Goal: Task Accomplishment & Management: Complete application form

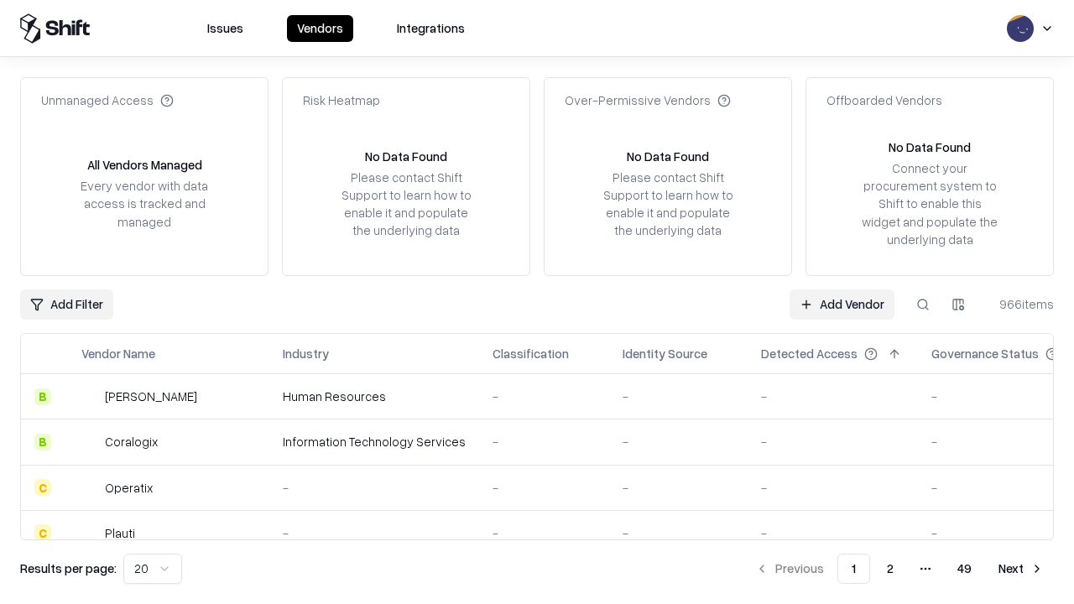
click at [842, 304] on link "Add Vendor" at bounding box center [842, 304] width 105 height 30
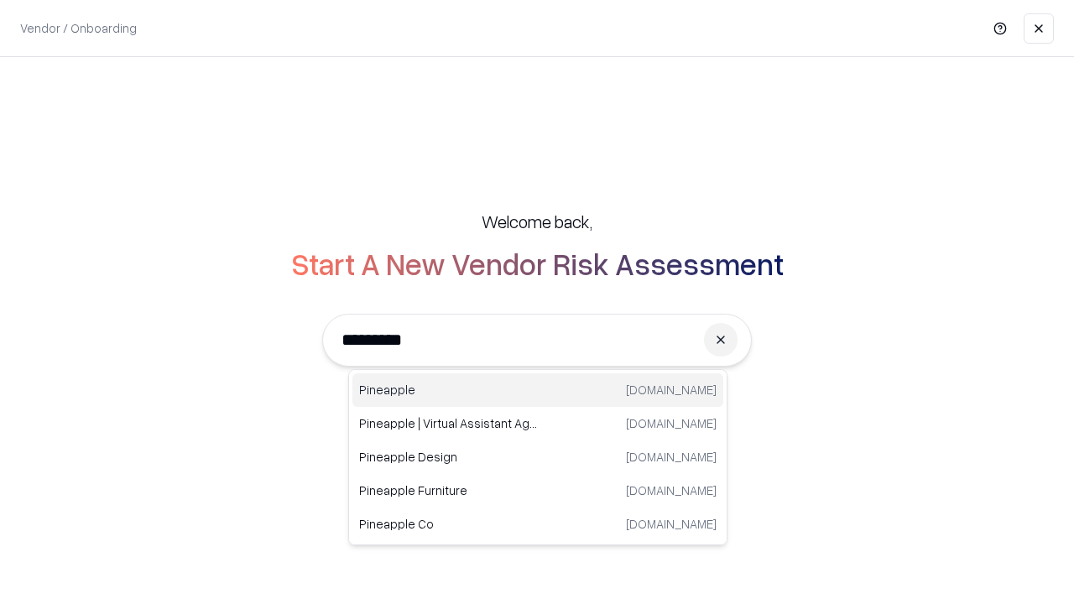
click at [538, 390] on div "Pineapple [DOMAIN_NAME]" at bounding box center [537, 390] width 371 height 34
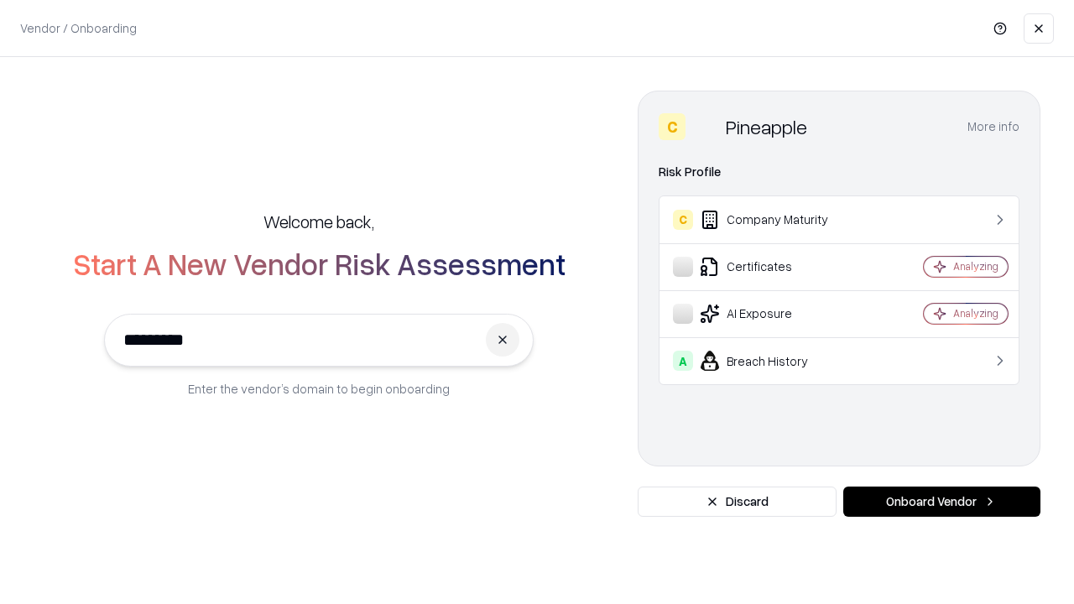
type input "*********"
click at [941, 502] on button "Onboard Vendor" at bounding box center [941, 502] width 197 height 30
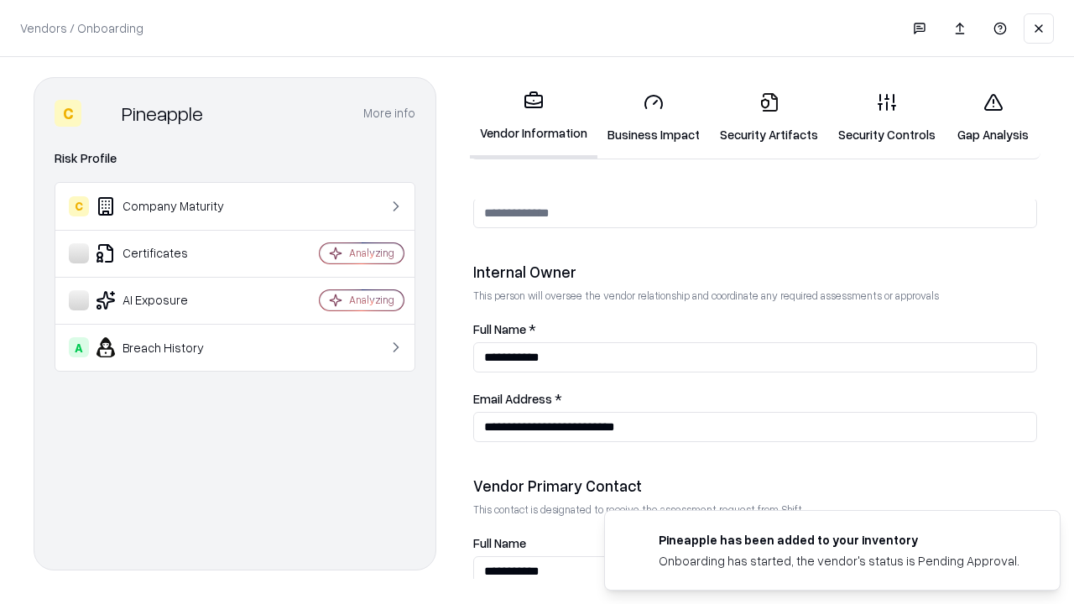
scroll to position [869, 0]
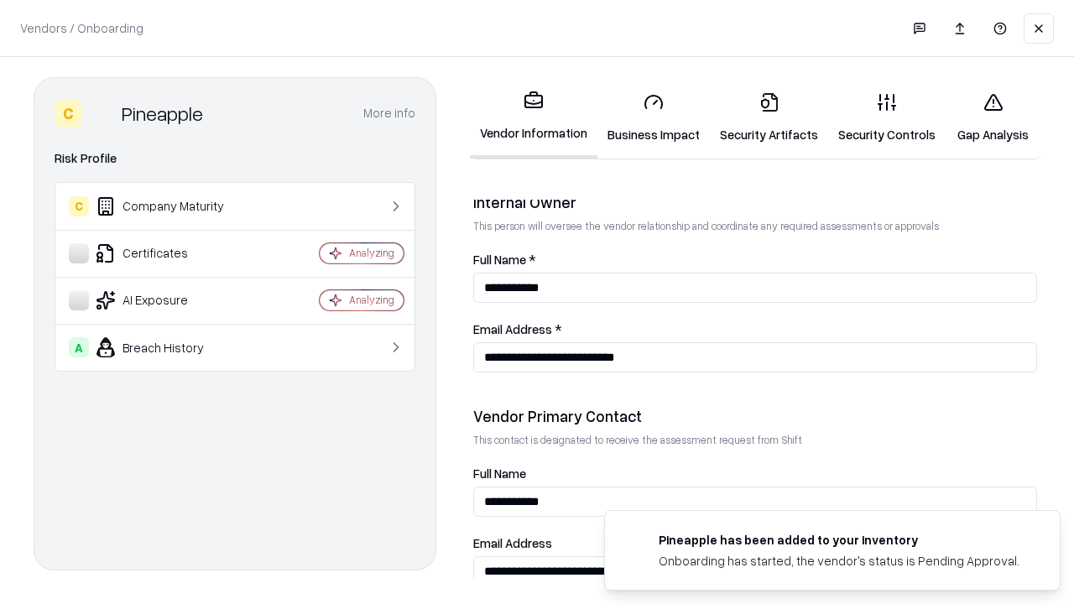
click at [654, 117] on link "Business Impact" at bounding box center [653, 118] width 112 height 78
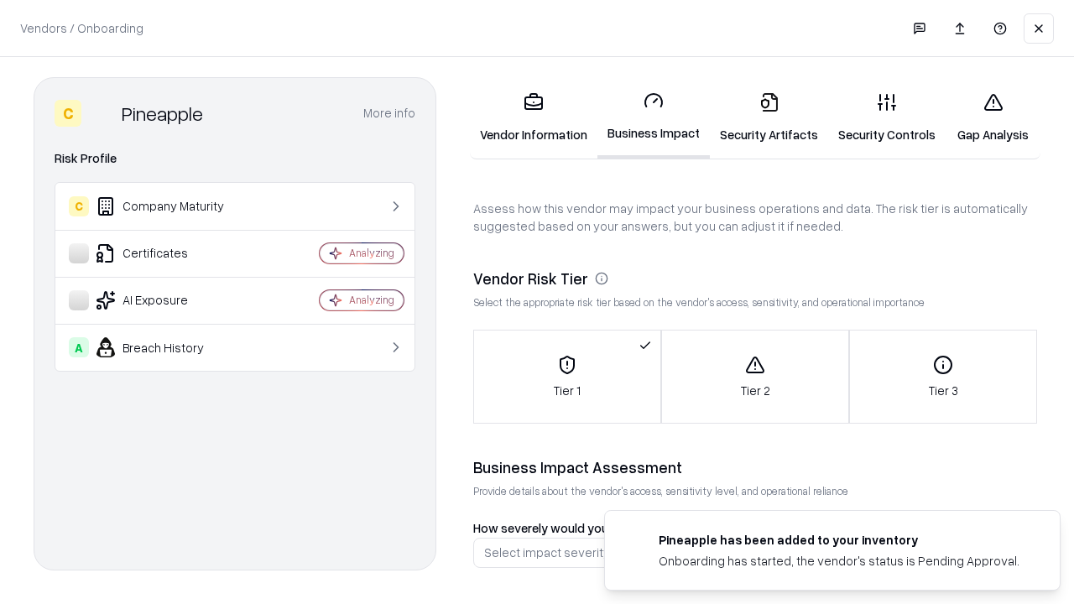
click at [769, 117] on link "Security Artifacts" at bounding box center [769, 118] width 118 height 78
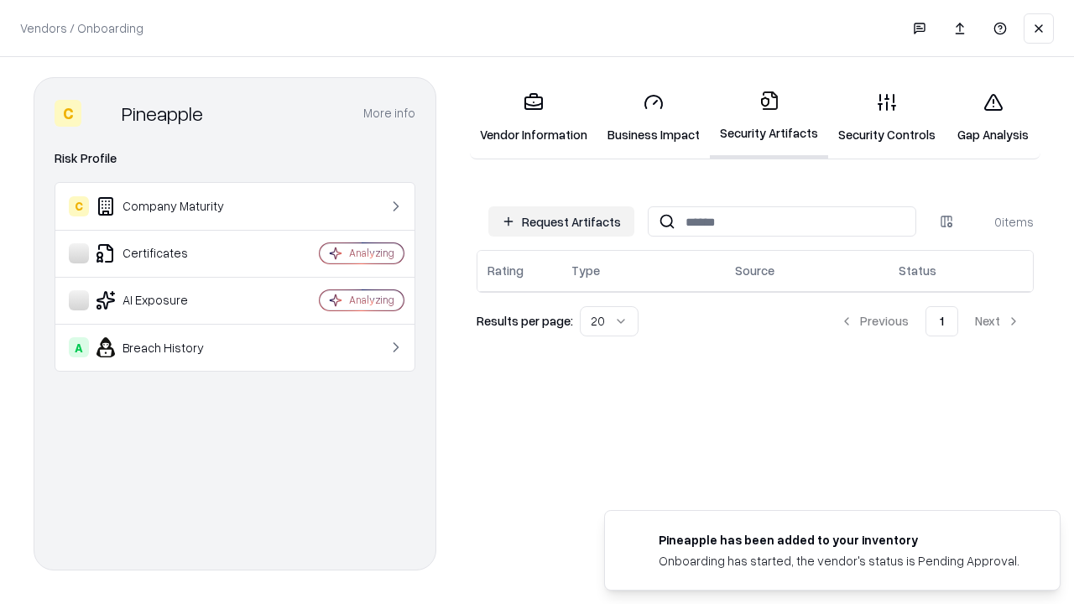
click at [561, 222] on button "Request Artifacts" at bounding box center [561, 221] width 146 height 30
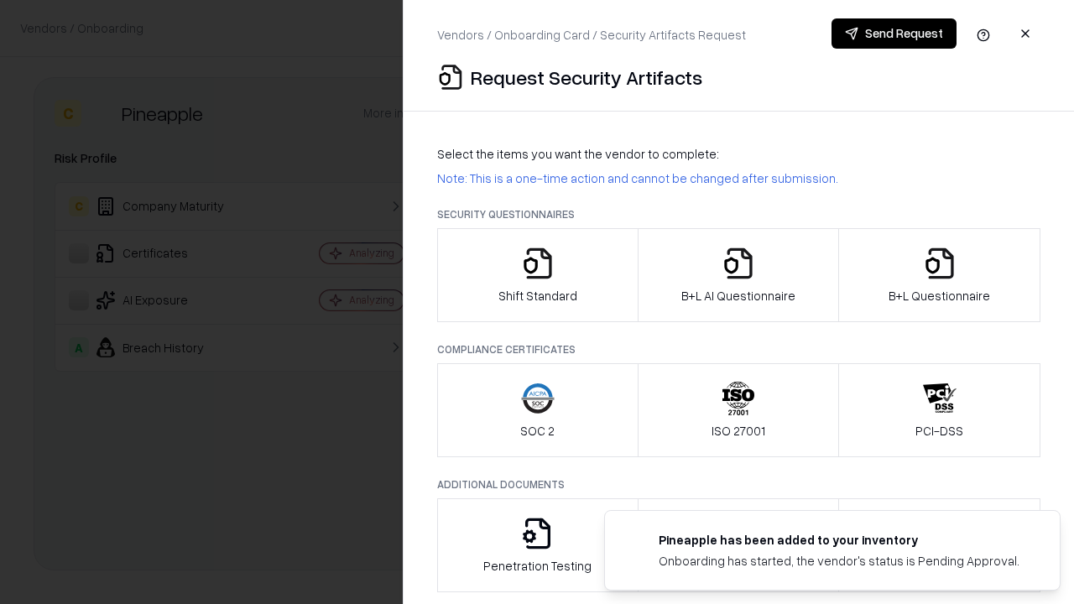
click at [537, 275] on icon "button" at bounding box center [538, 264] width 34 height 34
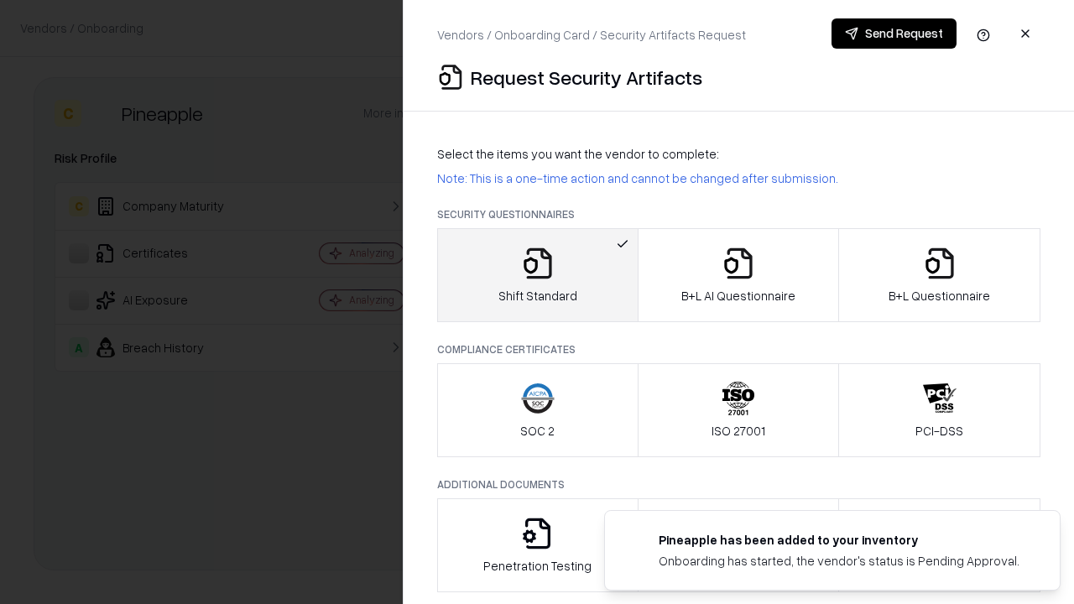
click at [894, 34] on button "Send Request" at bounding box center [894, 33] width 125 height 30
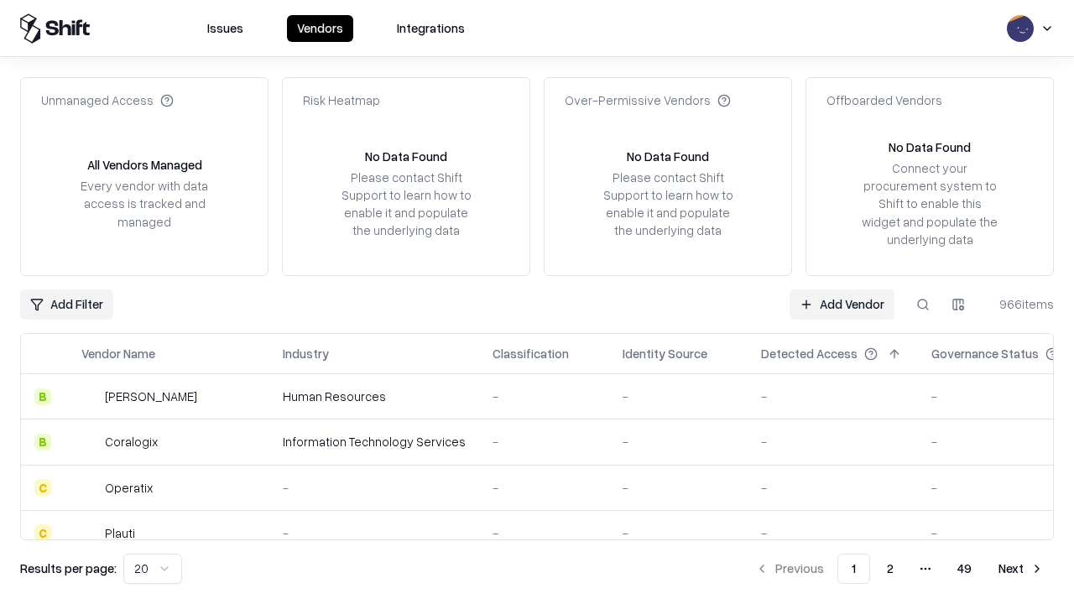
click at [923, 304] on button at bounding box center [923, 304] width 30 height 30
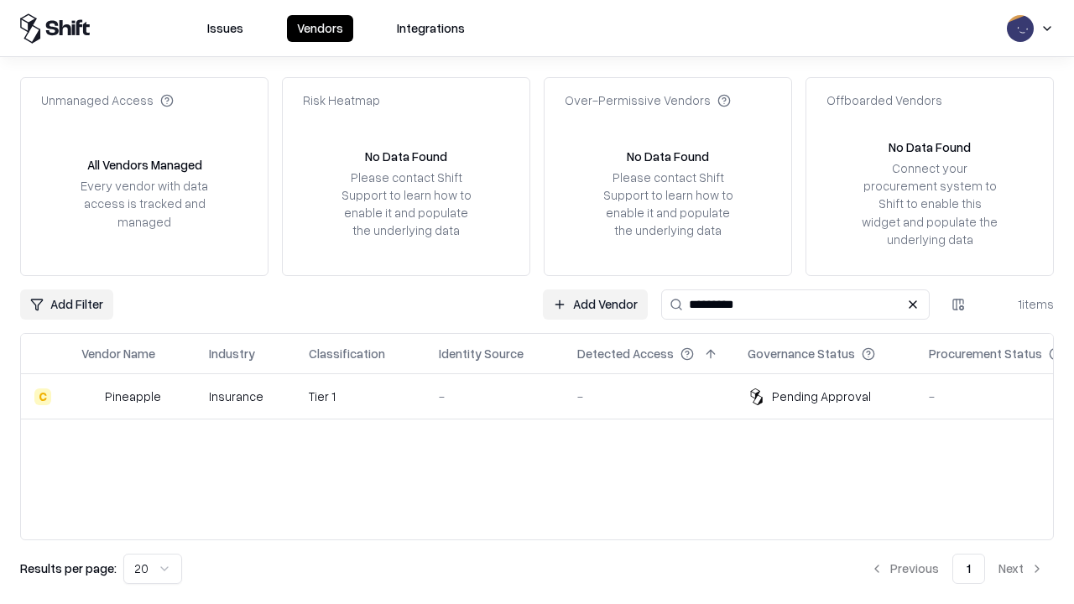
type input "*********"
click at [547, 396] on div "-" at bounding box center [495, 397] width 112 height 18
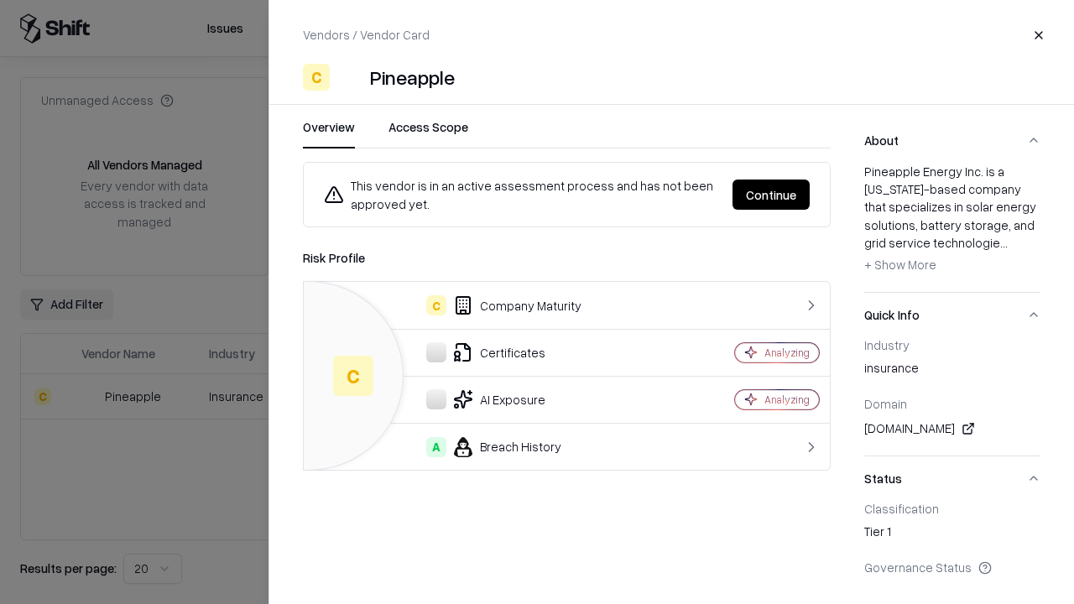
click at [771, 195] on button "Continue" at bounding box center [771, 195] width 77 height 30
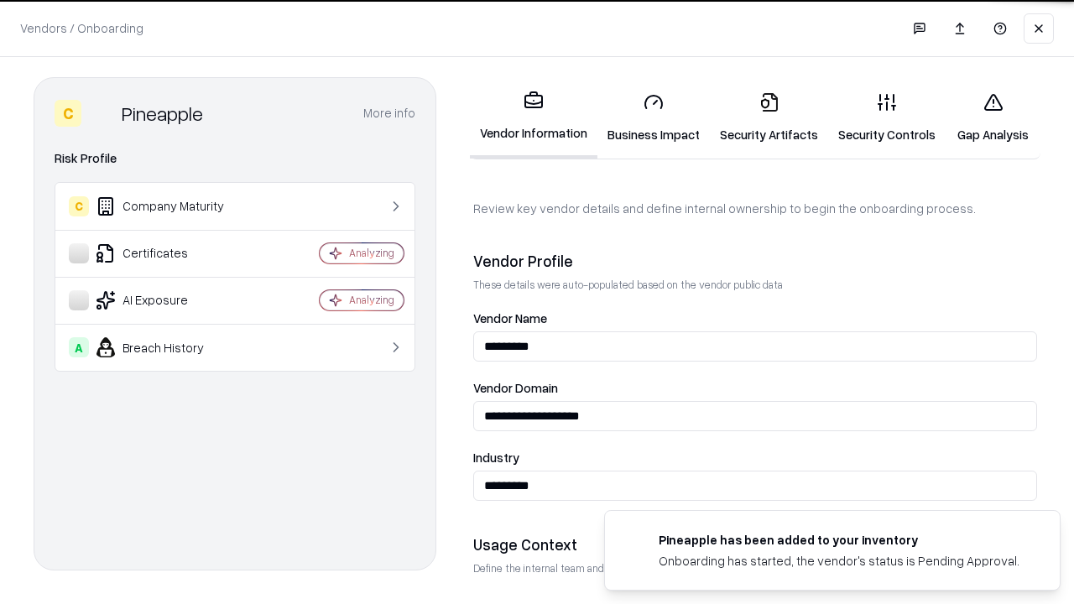
click at [769, 117] on link "Security Artifacts" at bounding box center [769, 118] width 118 height 78
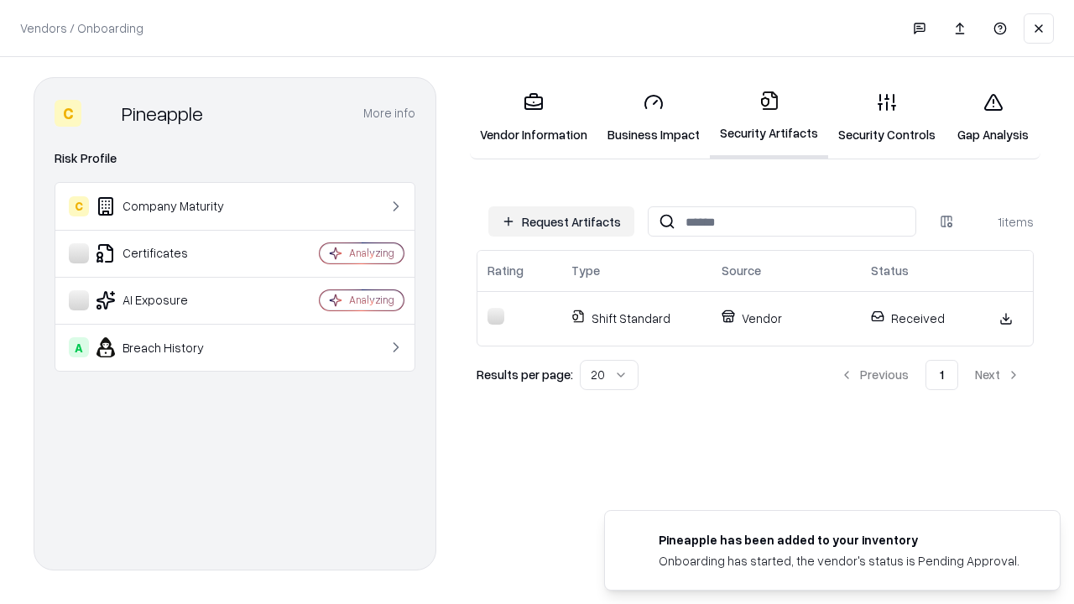
click at [993, 117] on link "Gap Analysis" at bounding box center [993, 118] width 95 height 78
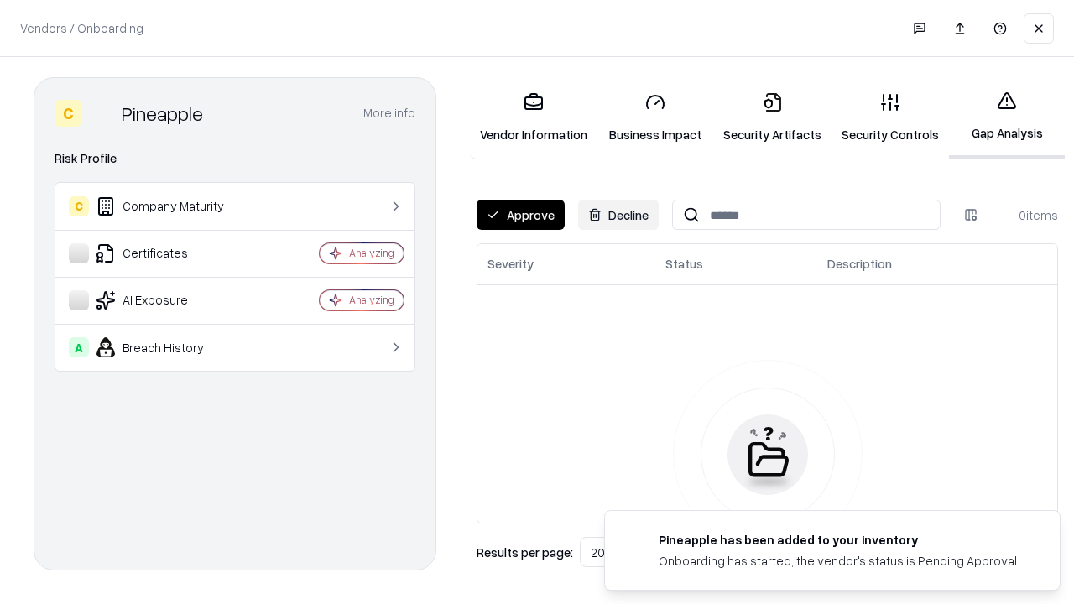
click at [520, 215] on button "Approve" at bounding box center [521, 215] width 88 height 30
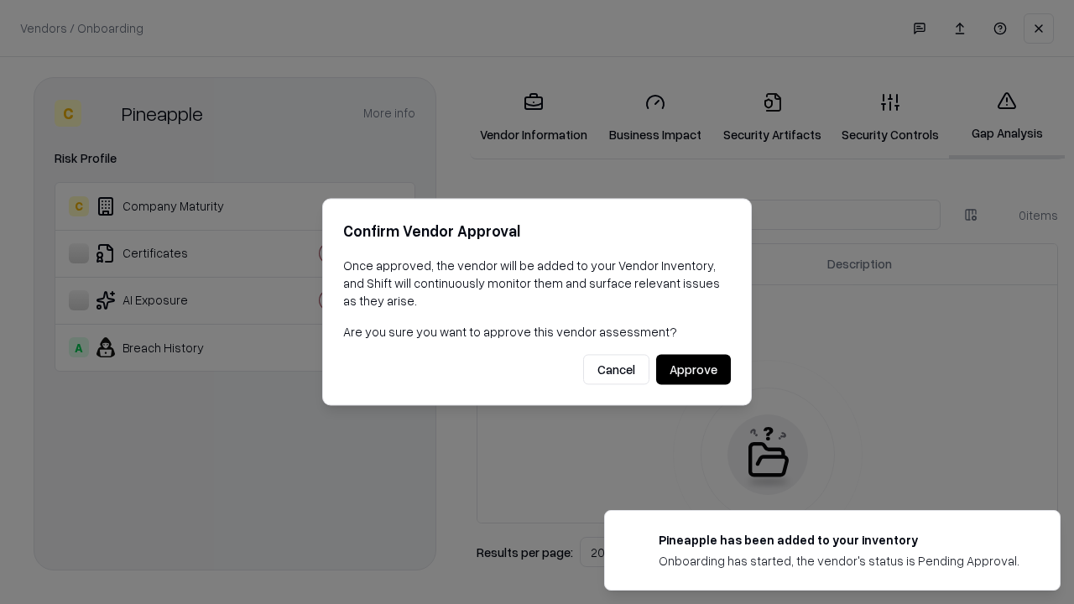
click at [693, 369] on button "Approve" at bounding box center [693, 370] width 75 height 30
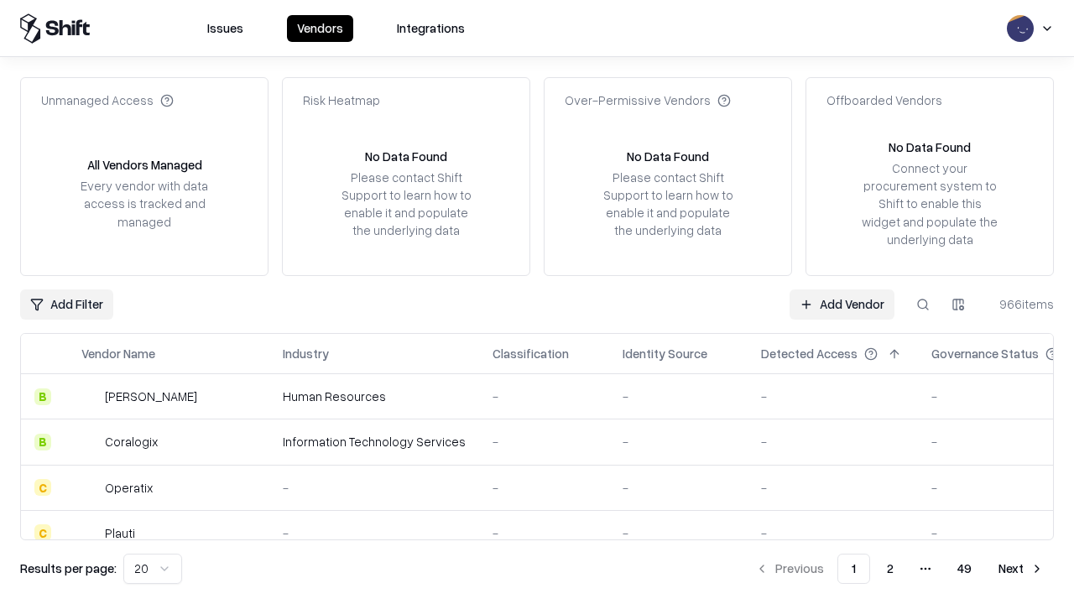
type input "*********"
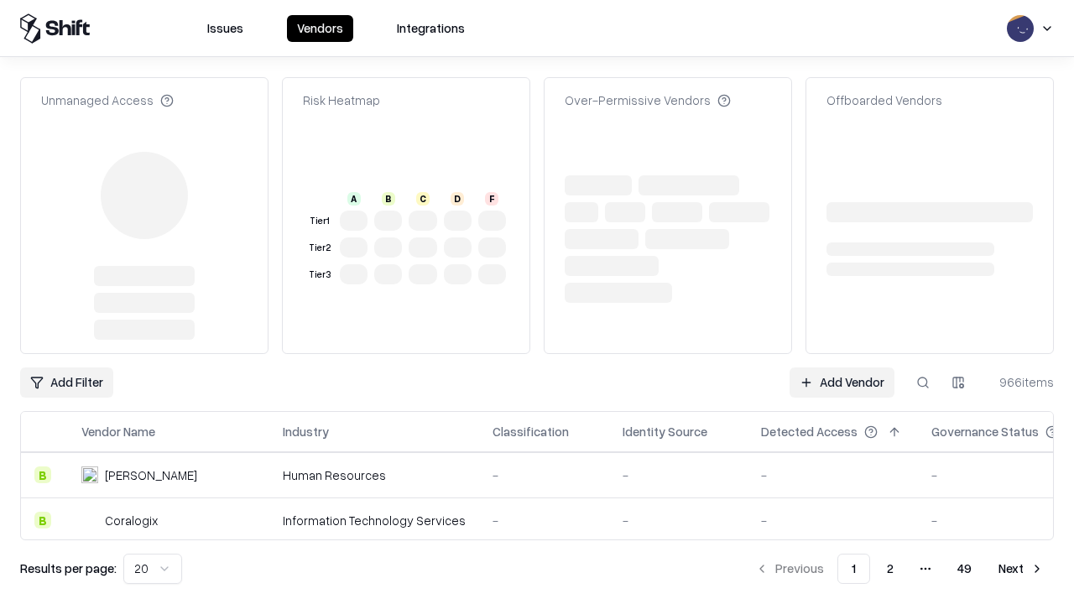
click at [842, 368] on link "Add Vendor" at bounding box center [842, 383] width 105 height 30
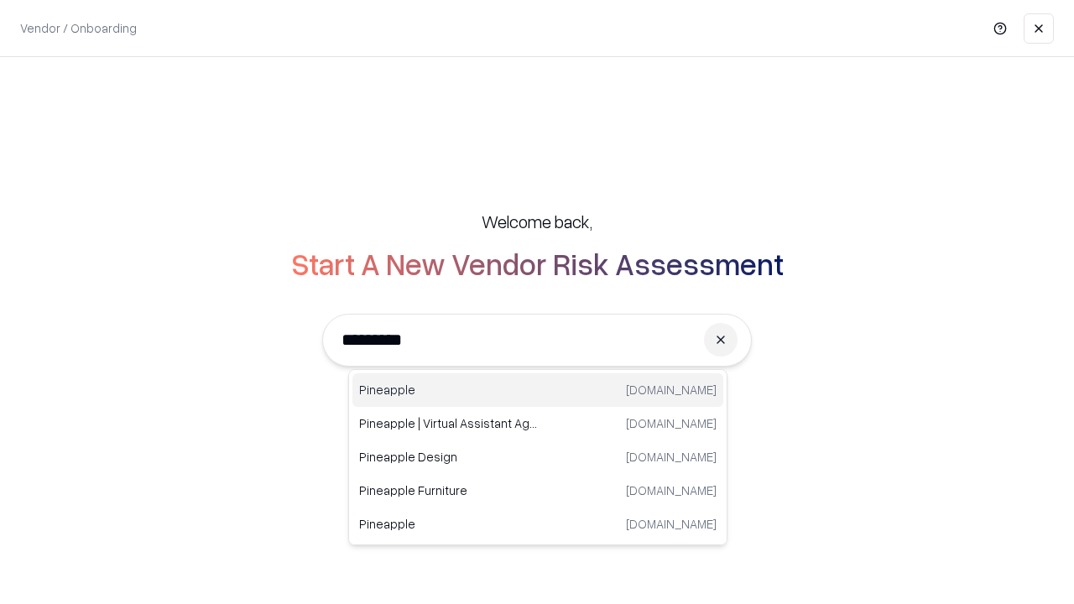
click at [538, 390] on div "Pineapple [DOMAIN_NAME]" at bounding box center [537, 390] width 371 height 34
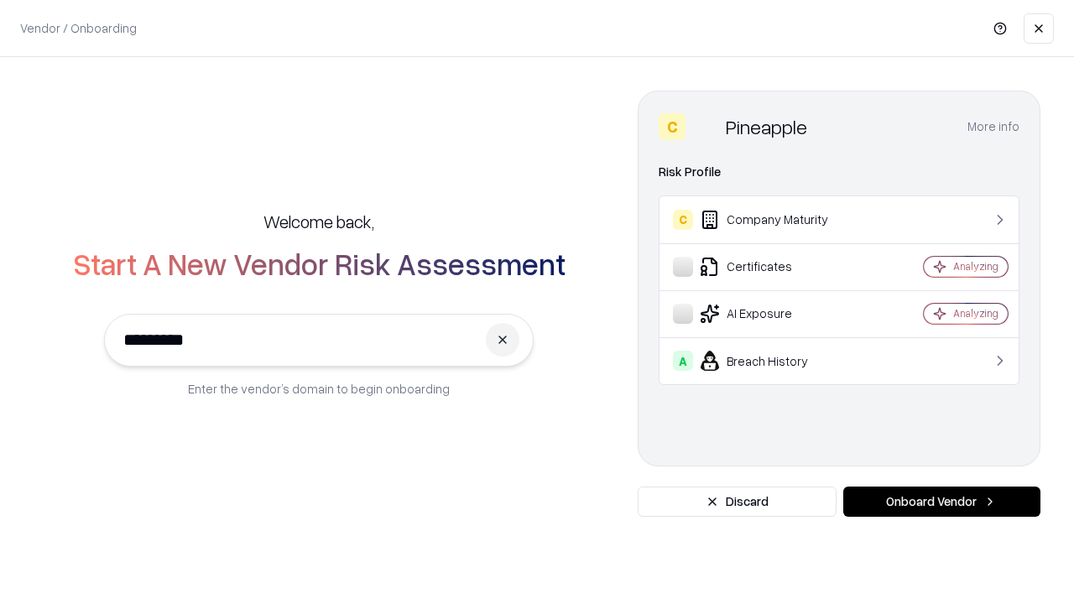
type input "*********"
click at [941, 502] on button "Onboard Vendor" at bounding box center [941, 502] width 197 height 30
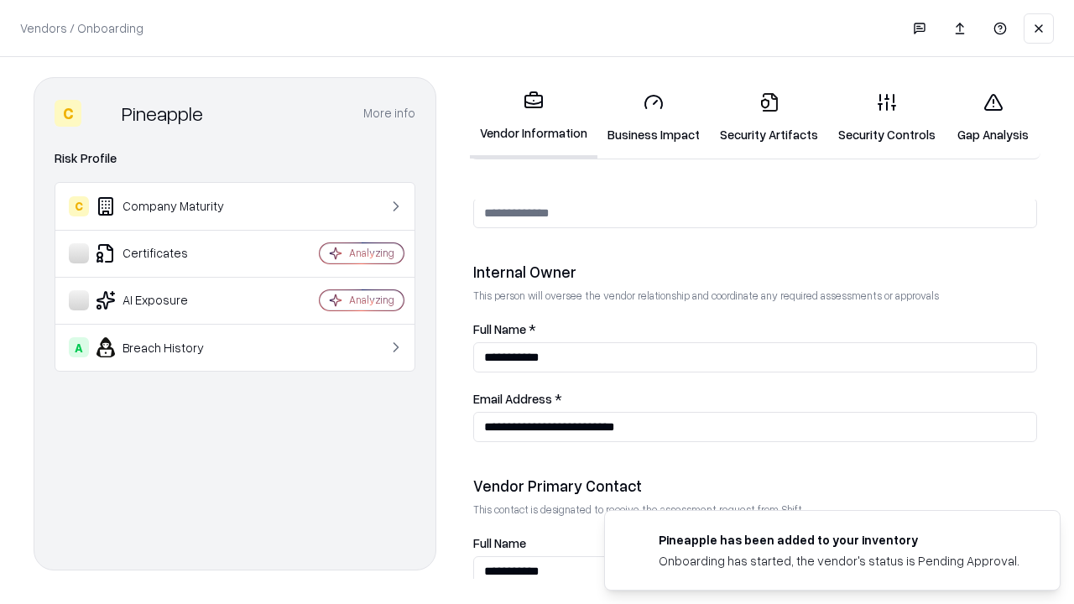
scroll to position [869, 0]
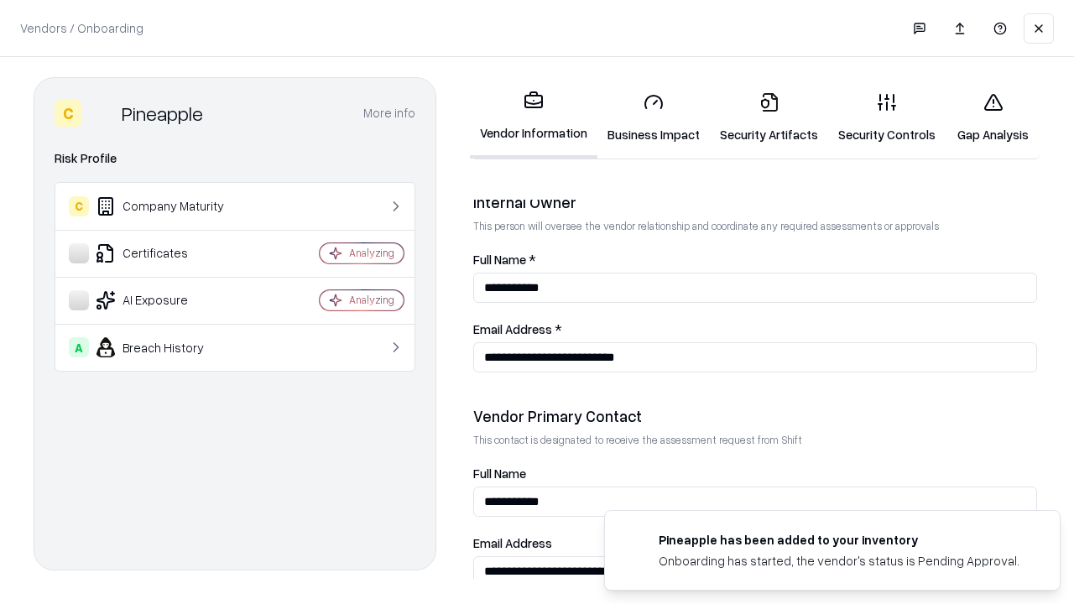
click at [993, 117] on link "Gap Analysis" at bounding box center [993, 118] width 95 height 78
